Goal: Information Seeking & Learning: Learn about a topic

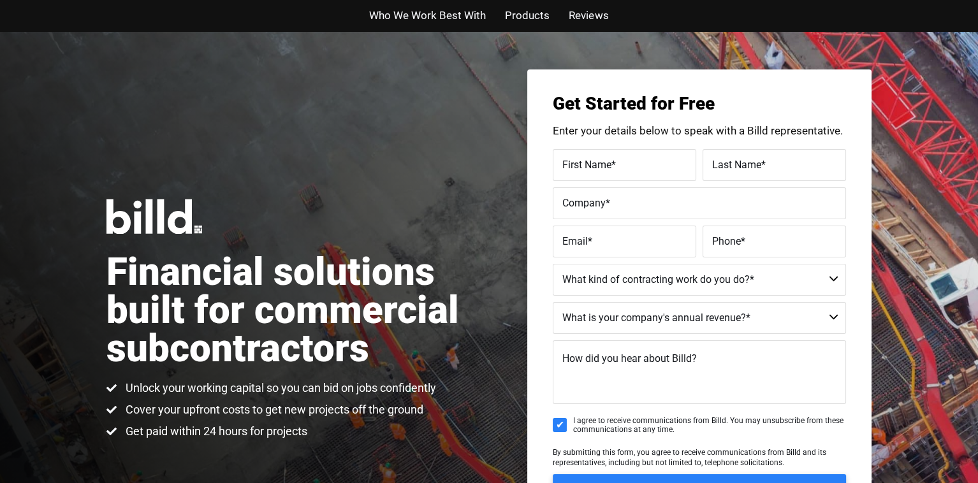
click at [426, 15] on span "Who We Work Best With" at bounding box center [427, 15] width 117 height 18
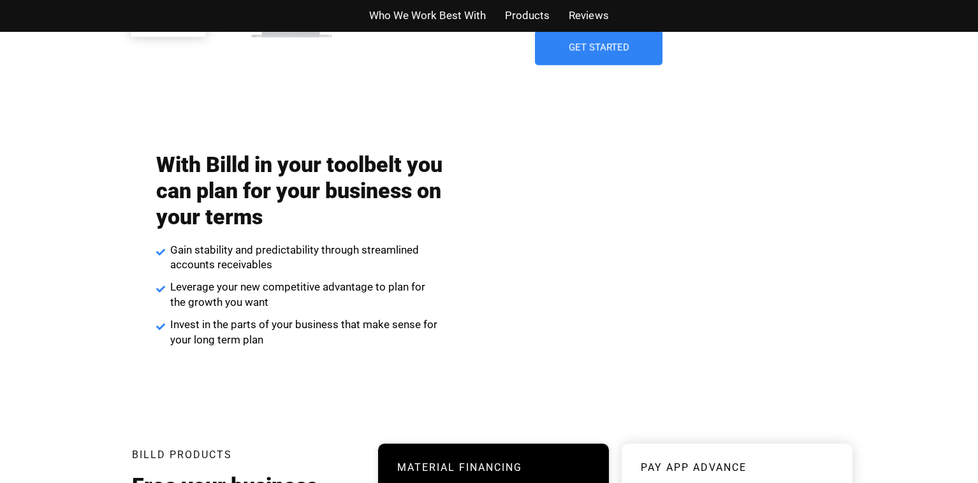
scroll to position [2088, 0]
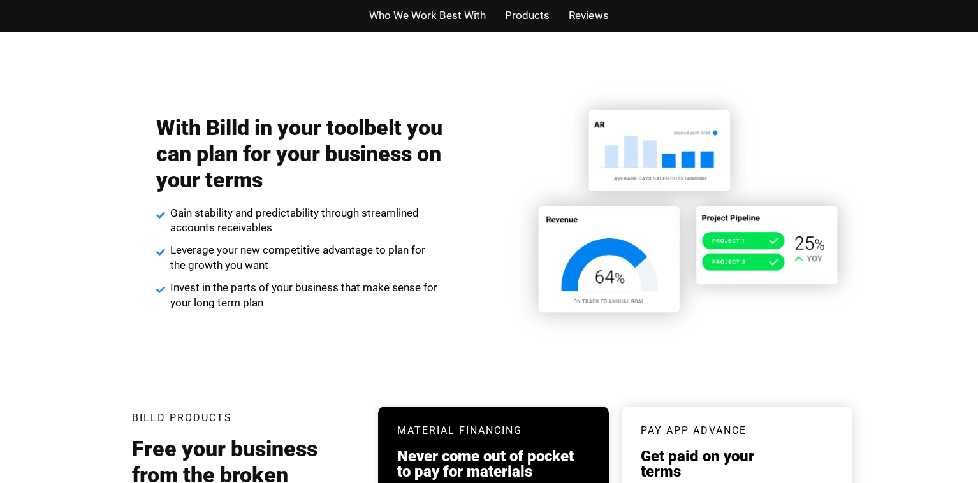
click at [522, 8] on span "Products" at bounding box center [527, 15] width 45 height 18
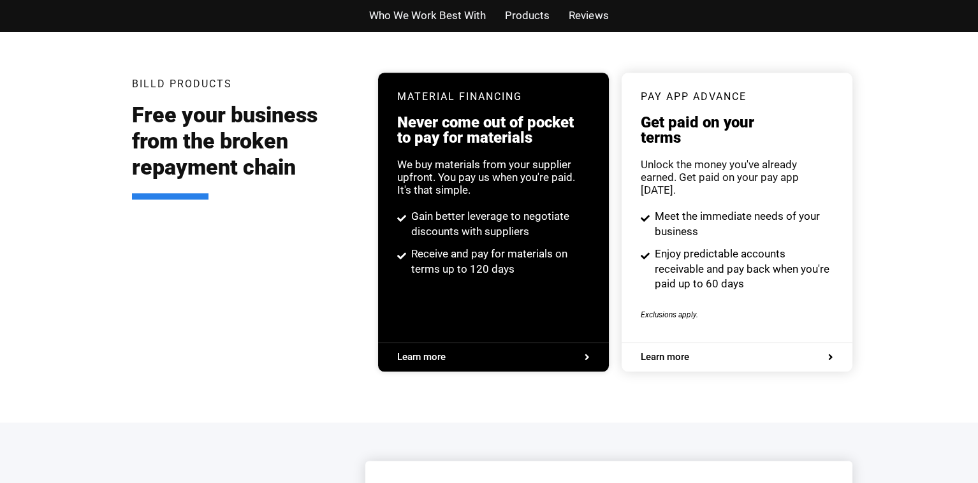
scroll to position [2456, 0]
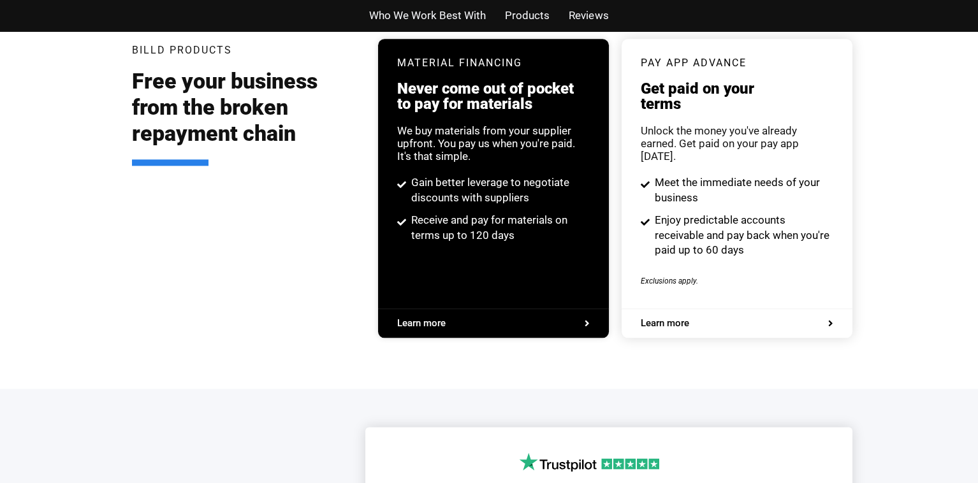
click at [524, 12] on span "Products" at bounding box center [527, 15] width 45 height 18
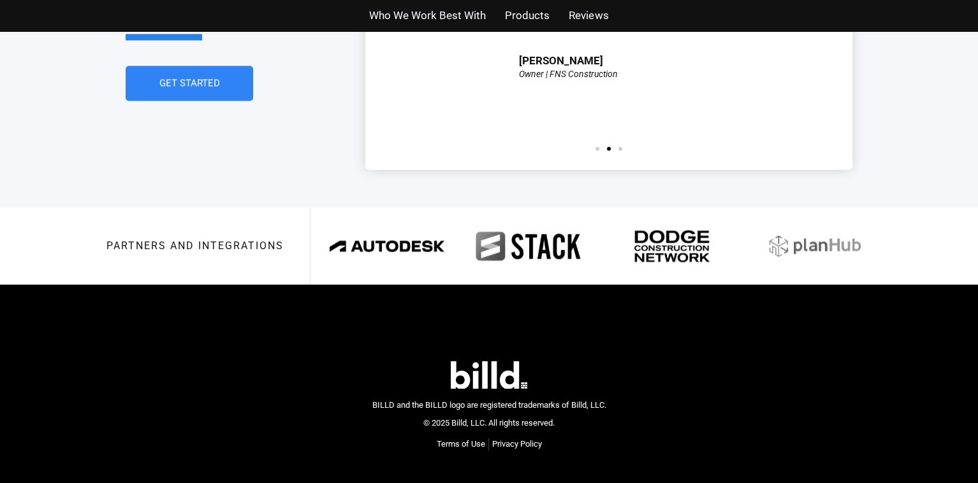
scroll to position [3021, 0]
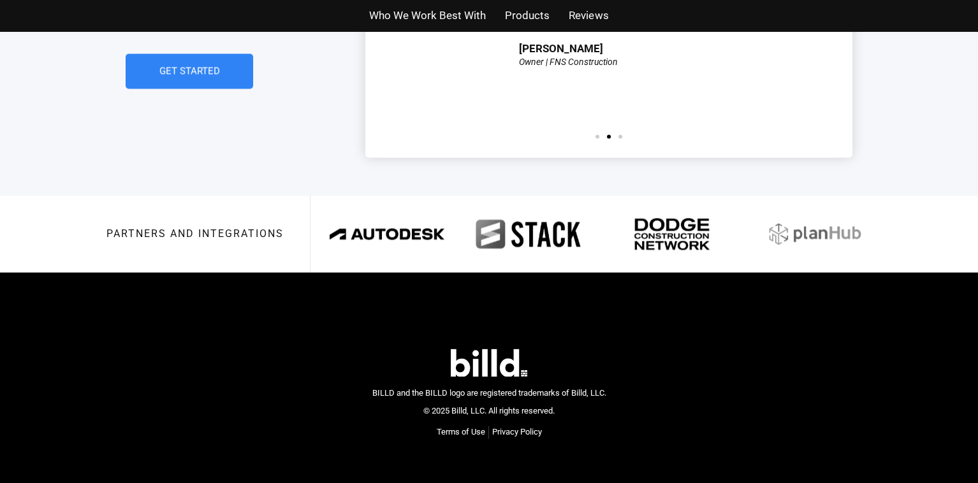
click at [483, 349] on img at bounding box center [489, 363] width 77 height 28
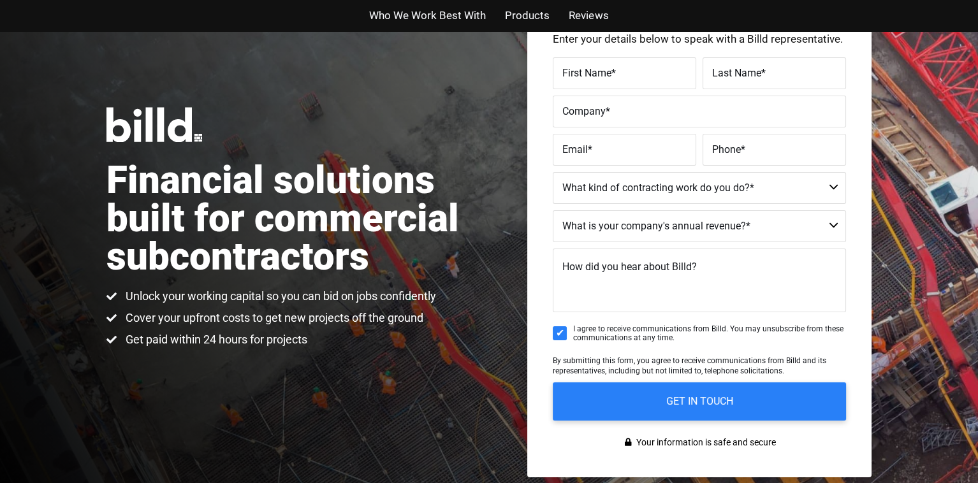
scroll to position [1, 0]
